Goal: Complete application form: Complete application form

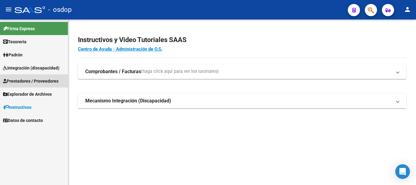
click at [48, 81] on span "Prestadores / Proveedores" at bounding box center [30, 81] width 55 height 7
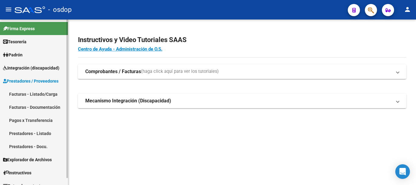
click at [35, 93] on link "Facturas - Listado/Carga" at bounding box center [34, 93] width 68 height 13
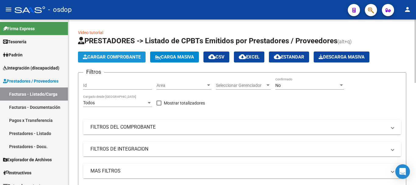
click at [124, 58] on span "Cargar Comprobante" at bounding box center [112, 56] width 58 height 5
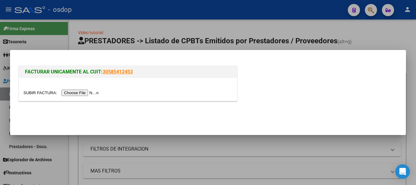
click at [94, 92] on input "file" at bounding box center [61, 93] width 77 height 6
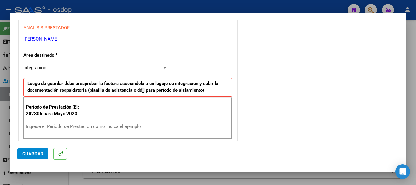
scroll to position [122, 0]
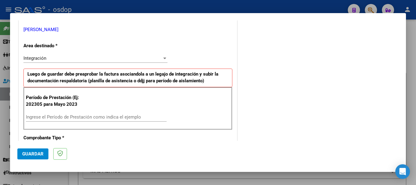
click at [53, 117] on input "Ingrese el Período de Prestación como indica el ejemplo" at bounding box center [96, 116] width 141 height 5
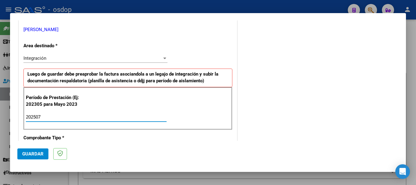
type input "202507"
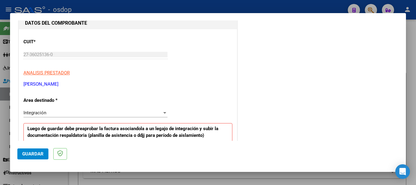
scroll to position [61, 0]
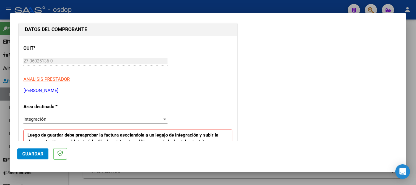
click at [97, 121] on div "Integración" at bounding box center [92, 118] width 139 height 5
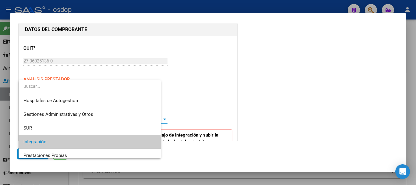
scroll to position [23, 0]
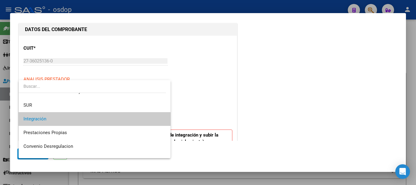
click at [74, 118] on span "Integración" at bounding box center [94, 119] width 142 height 14
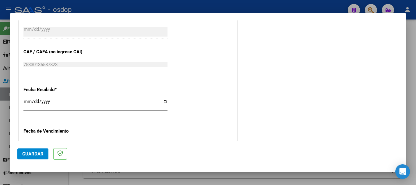
scroll to position [450, 0]
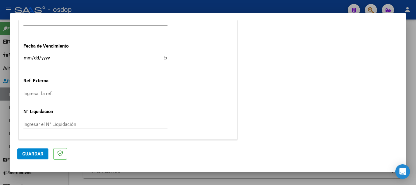
click at [36, 155] on span "Guardar" at bounding box center [32, 153] width 21 height 5
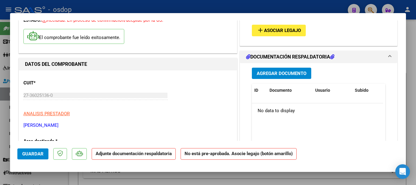
scroll to position [0, 0]
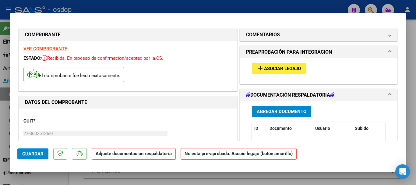
click at [285, 68] on span "Asociar Legajo" at bounding box center [282, 68] width 37 height 5
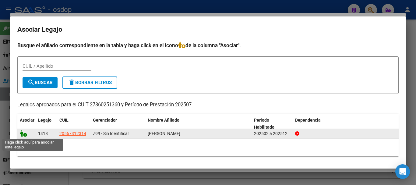
click at [22, 133] on icon at bounding box center [23, 133] width 7 height 7
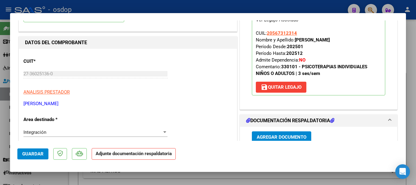
scroll to position [61, 0]
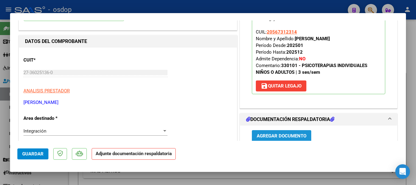
click at [295, 135] on span "Agregar Documento" at bounding box center [282, 135] width 50 height 5
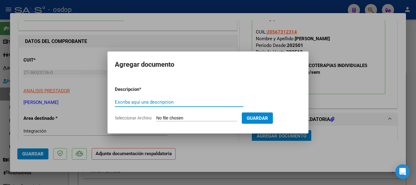
click at [158, 99] on input "Escriba aquí una descripcion" at bounding box center [179, 101] width 128 height 5
type input "planilla asistencia periodo [DATE]"
click at [202, 118] on input "Seleccionar Archivo" at bounding box center [196, 118] width 81 height 6
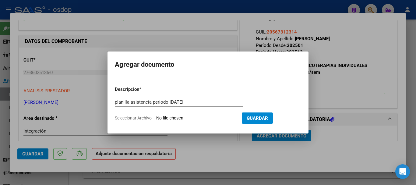
type input "C:\fakepath\planilla morales .pdf"
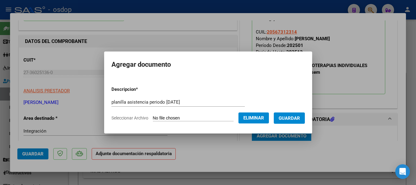
click at [300, 120] on span "Guardar" at bounding box center [289, 117] width 21 height 5
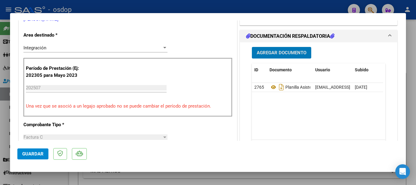
scroll to position [123, 0]
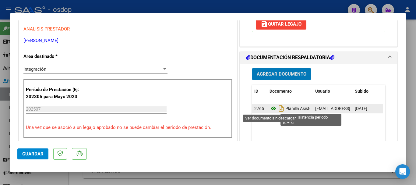
click at [272, 109] on icon at bounding box center [273, 108] width 8 height 7
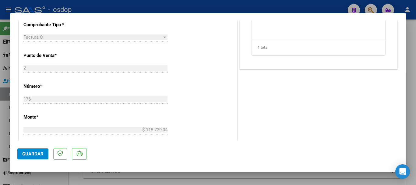
scroll to position [244, 0]
click at [33, 152] on span "Guardar" at bounding box center [32, 153] width 21 height 5
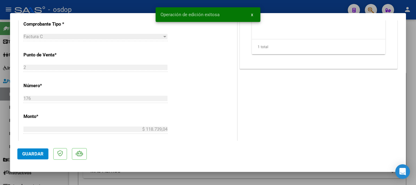
type input "$ 0,00"
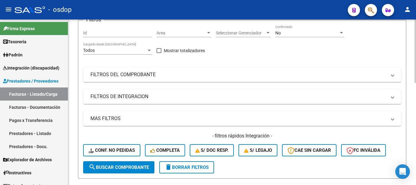
scroll to position [30, 0]
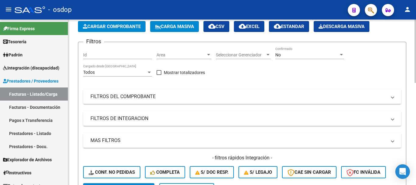
click at [116, 27] on span "Cargar Comprobante" at bounding box center [112, 26] width 58 height 5
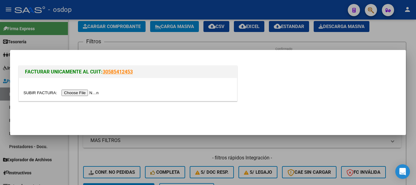
click at [83, 92] on input "file" at bounding box center [61, 93] width 77 height 6
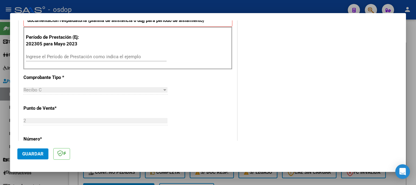
scroll to position [183, 0]
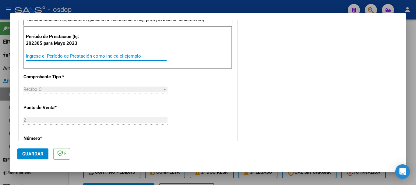
click at [57, 55] on input "Ingrese el Período de Prestación como indica el ejemplo" at bounding box center [96, 55] width 141 height 5
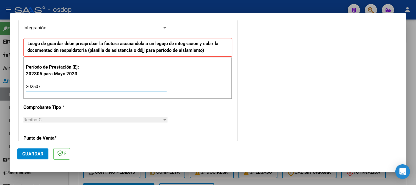
scroll to position [122, 0]
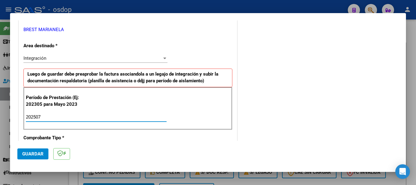
type input "202507"
click at [133, 55] on div "Integración Seleccionar Area" at bounding box center [95, 58] width 144 height 9
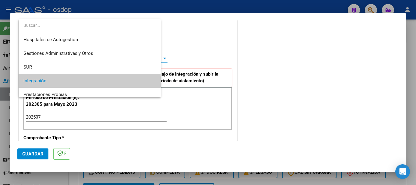
scroll to position [23, 0]
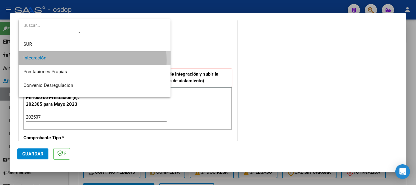
click at [56, 61] on span "Integración" at bounding box center [94, 58] width 142 height 14
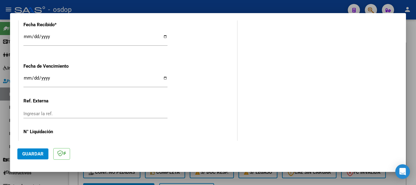
scroll to position [450, 0]
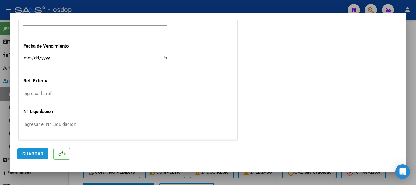
click at [37, 153] on span "Guardar" at bounding box center [32, 153] width 21 height 5
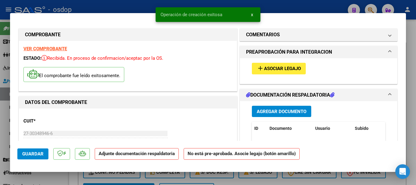
click at [275, 65] on button "add Asociar Legajo" at bounding box center [279, 68] width 54 height 11
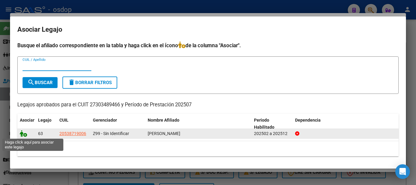
click at [24, 135] on icon at bounding box center [23, 133] width 7 height 7
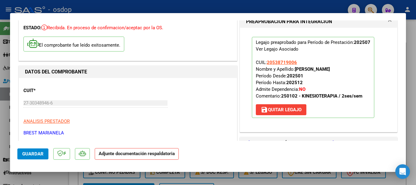
scroll to position [61, 0]
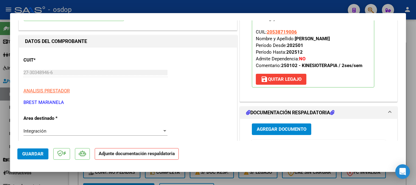
click at [285, 127] on span "Agregar Documento" at bounding box center [282, 129] width 50 height 5
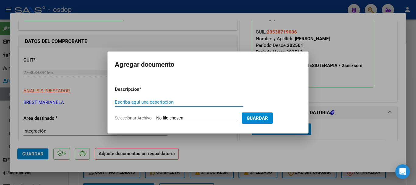
click at [121, 101] on input "Escriba aquí una descripcion" at bounding box center [179, 101] width 128 height 5
type input "planilla asistencia periodo [DATE]"
click at [179, 121] on input "Seleccionar Archivo" at bounding box center [196, 118] width 81 height 6
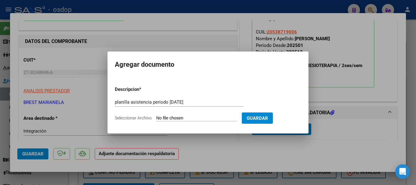
type input "C:\fakepath\planilla .pdf"
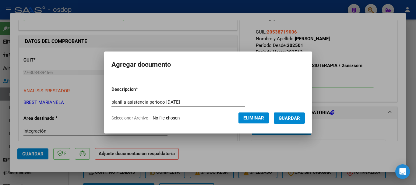
click at [297, 117] on span "Guardar" at bounding box center [289, 117] width 21 height 5
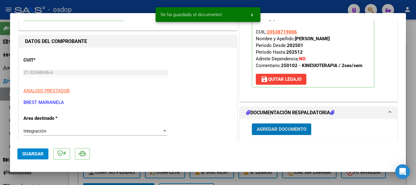
scroll to position [122, 0]
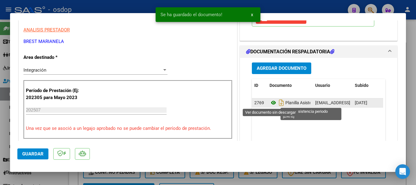
click at [269, 104] on icon at bounding box center [273, 102] width 8 height 7
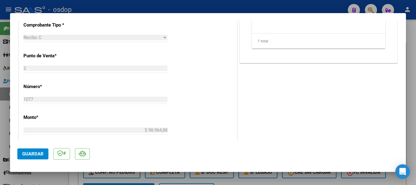
scroll to position [365, 0]
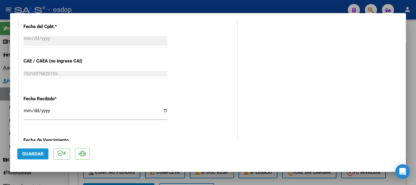
click at [38, 153] on span "Guardar" at bounding box center [32, 153] width 21 height 5
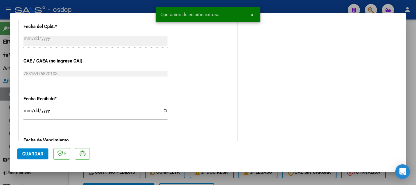
type input "$ 0,00"
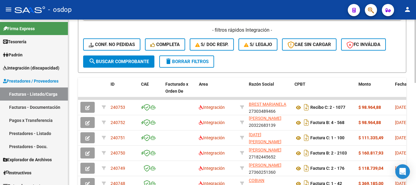
scroll to position [145, 0]
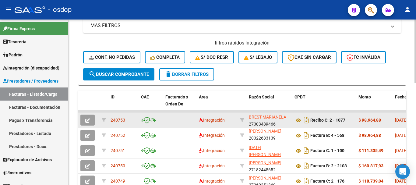
click at [85, 120] on button "button" at bounding box center [87, 119] width 14 height 11
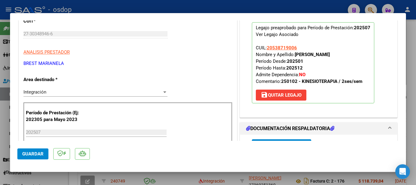
scroll to position [61, 0]
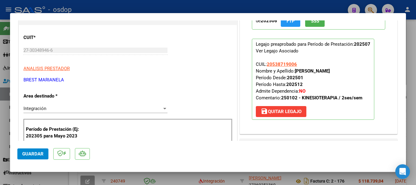
type input "$ 0,00"
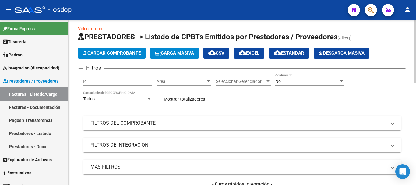
scroll to position [0, 0]
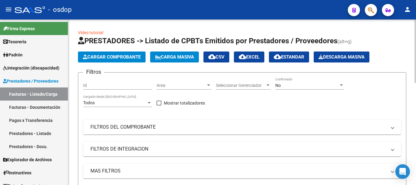
click at [97, 57] on span "Cargar Comprobante" at bounding box center [112, 56] width 58 height 5
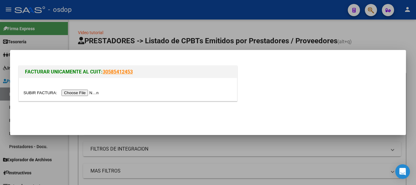
click at [98, 92] on input "file" at bounding box center [61, 93] width 77 height 6
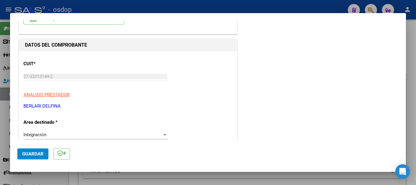
scroll to position [91, 0]
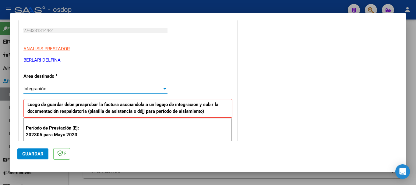
click at [52, 89] on div "Integración" at bounding box center [92, 88] width 139 height 5
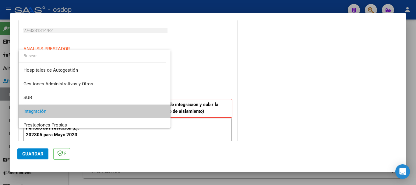
scroll to position [23, 0]
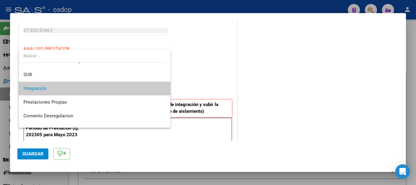
click at [52, 90] on span "Integración" at bounding box center [94, 89] width 142 height 14
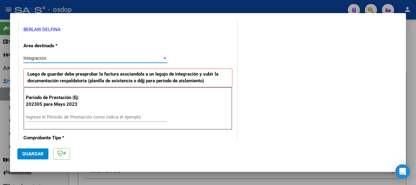
scroll to position [152, 0]
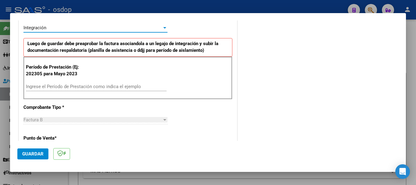
click at [51, 86] on input "Ingrese el Período de Prestación como indica el ejemplo" at bounding box center [96, 86] width 141 height 5
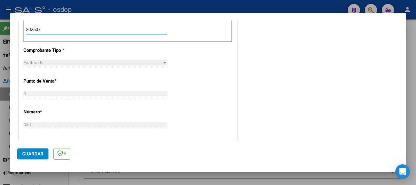
scroll to position [213, 0]
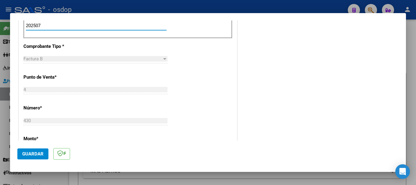
type input "202507"
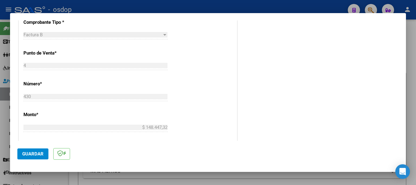
scroll to position [389, 0]
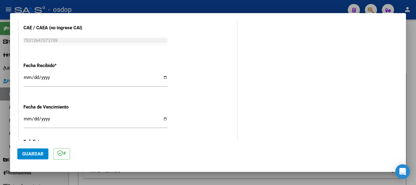
click at [28, 153] on span "Guardar" at bounding box center [32, 153] width 21 height 5
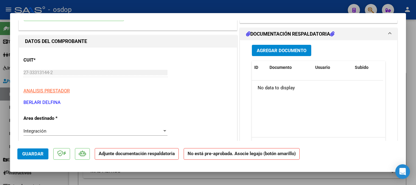
scroll to position [0, 0]
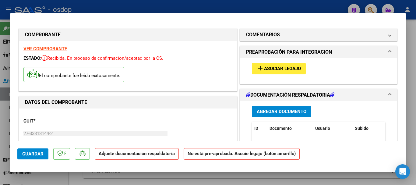
click at [292, 71] on span "Asociar Legajo" at bounding box center [282, 68] width 37 height 5
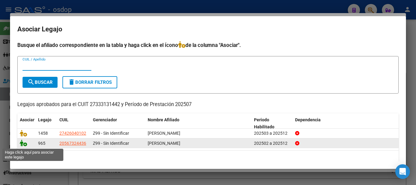
click at [23, 143] on icon at bounding box center [23, 142] width 7 height 7
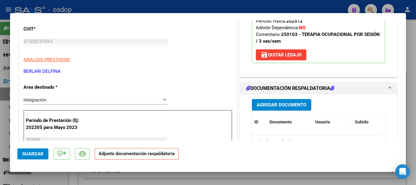
scroll to position [122, 0]
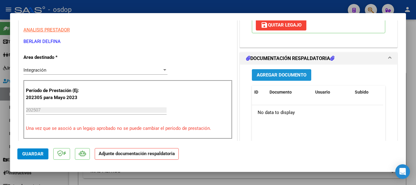
click at [265, 73] on span "Agregar Documento" at bounding box center [282, 74] width 50 height 5
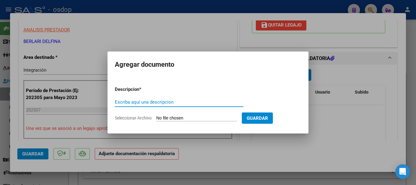
click at [140, 100] on input "Escriba aquí una descripcion" at bounding box center [179, 101] width 128 height 5
type input "planilla asistencia periodo [DATE]"
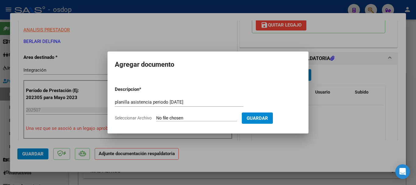
click at [193, 118] on input "Seleccionar Archivo" at bounding box center [196, 118] width 81 height 6
type input "C:\fakepath\planilla berlari .pdf"
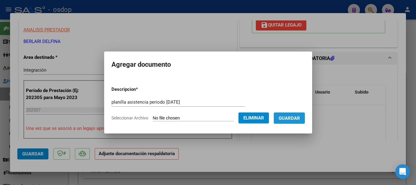
click at [291, 120] on span "Guardar" at bounding box center [289, 117] width 21 height 5
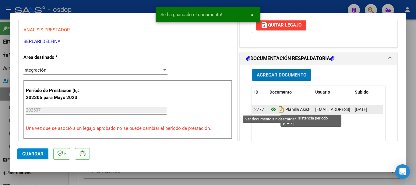
click at [270, 109] on icon at bounding box center [273, 109] width 8 height 7
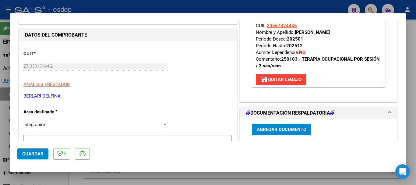
scroll to position [61, 0]
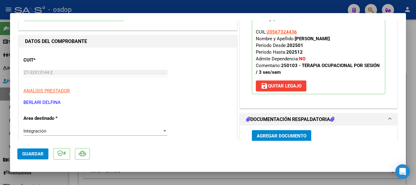
click at [27, 153] on span "Guardar" at bounding box center [32, 153] width 21 height 5
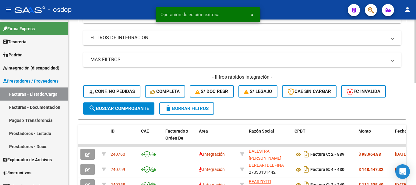
scroll to position [152, 0]
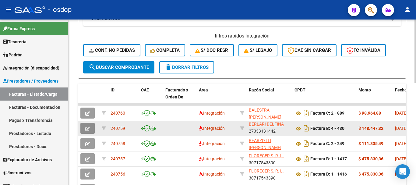
click at [90, 130] on icon "button" at bounding box center [87, 128] width 5 height 5
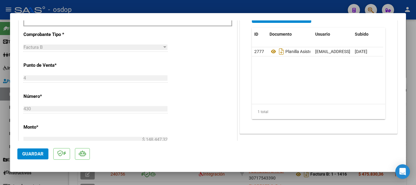
scroll to position [213, 0]
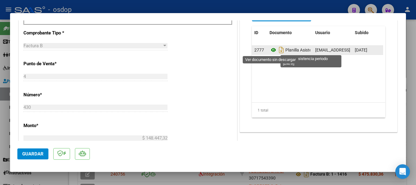
click at [271, 51] on icon at bounding box center [273, 49] width 8 height 7
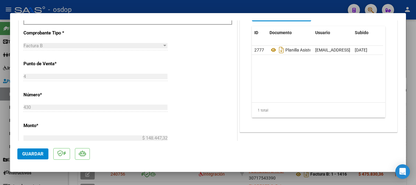
type input "$ 0,00"
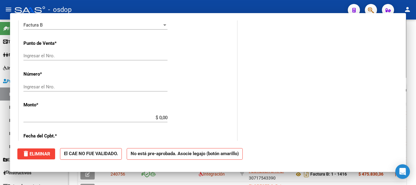
scroll to position [209, 0]
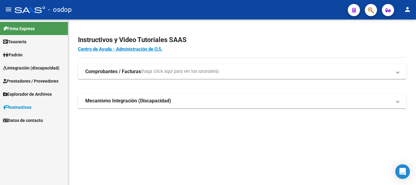
click at [30, 82] on span "Prestadores / Proveedores" at bounding box center [30, 81] width 55 height 7
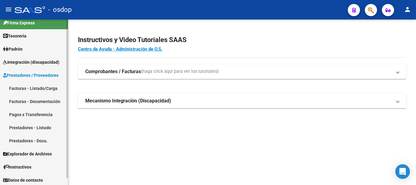
scroll to position [7, 0]
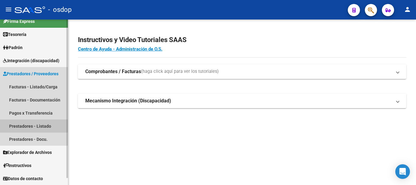
click at [32, 125] on link "Prestadores - Listado" at bounding box center [34, 125] width 68 height 13
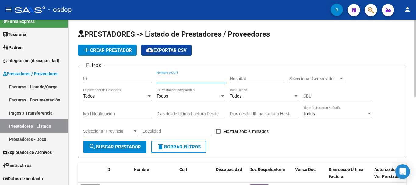
click at [181, 77] on input "Nombre o CUIT" at bounding box center [191, 78] width 69 height 5
type input "27391912233"
click at [107, 148] on span "search Buscar Prestador" at bounding box center [115, 146] width 52 height 5
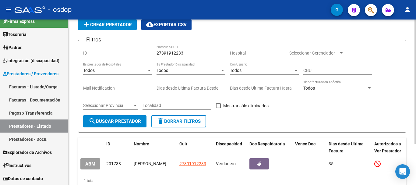
scroll to position [55, 0]
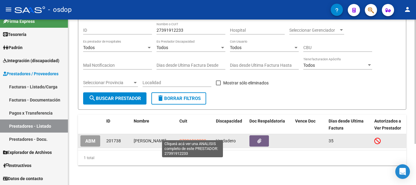
click at [189, 138] on span "27391912233" at bounding box center [192, 140] width 27 height 5
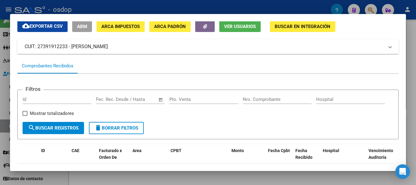
scroll to position [91, 0]
